Goal: Find specific page/section: Find specific page/section

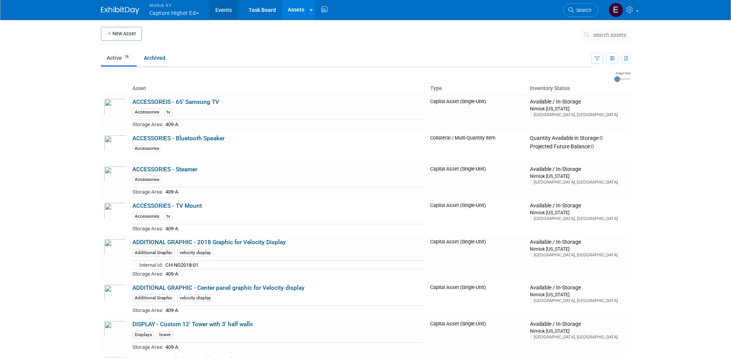
click at [229, 11] on link "Events" at bounding box center [223, 9] width 28 height 19
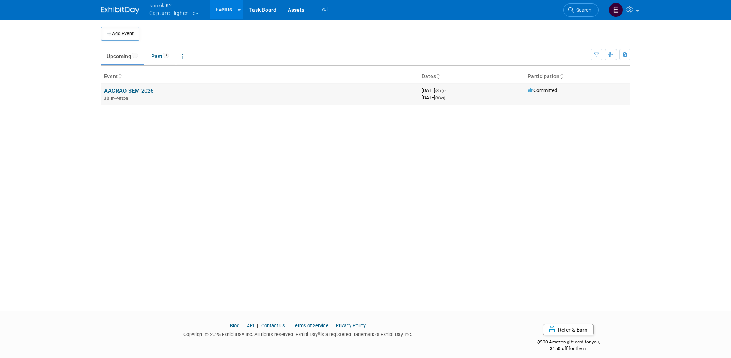
click at [139, 89] on link "AACRAO SEM 2026" at bounding box center [128, 90] width 49 height 7
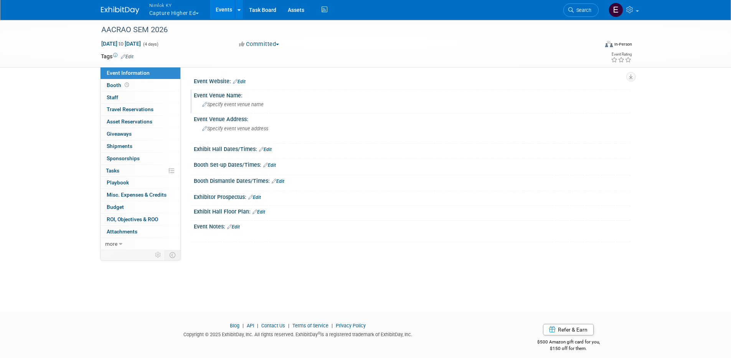
click at [237, 105] on span "Specify event venue name" at bounding box center [232, 105] width 61 height 6
